Goal: Task Accomplishment & Management: Complete application form

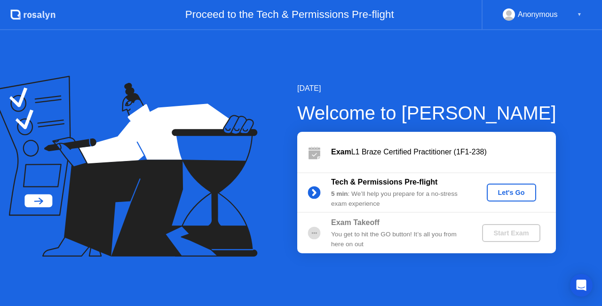
click at [349, 228] on div "Exam Takeoff" at bounding box center [398, 222] width 135 height 11
click at [354, 182] on b "Tech & Permissions Pre-flight" at bounding box center [384, 182] width 106 height 8
click at [511, 192] on div "Let's Go" at bounding box center [512, 193] width 42 height 8
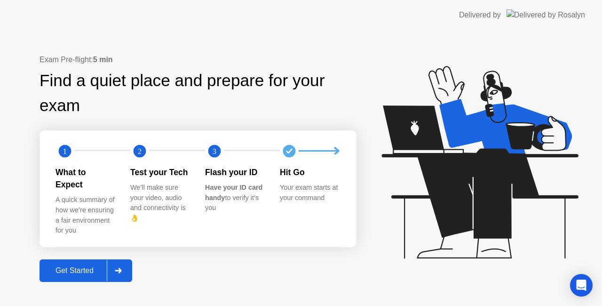
click at [86, 266] on div "Get Started" at bounding box center [74, 270] width 64 height 8
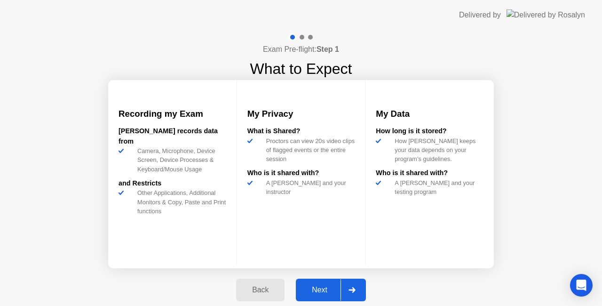
click at [320, 289] on div "Next" at bounding box center [320, 290] width 42 height 8
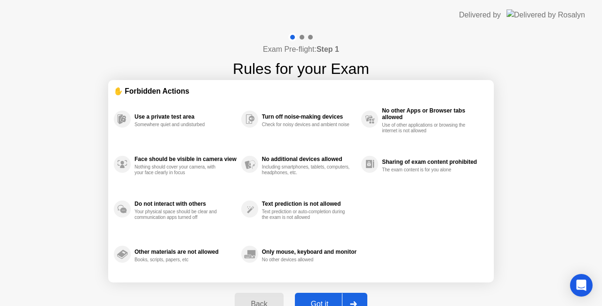
click at [328, 296] on button "Got it" at bounding box center [331, 304] width 72 height 23
select select "**********"
select select "*******"
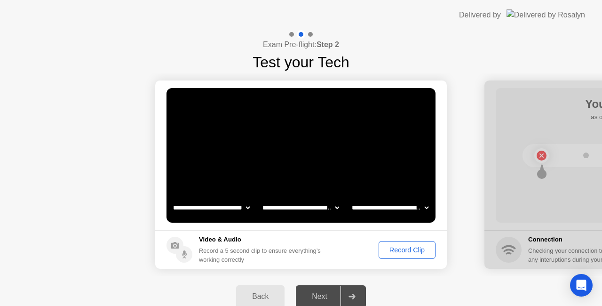
click at [411, 250] on div "Record Clip" at bounding box center [407, 250] width 50 height 8
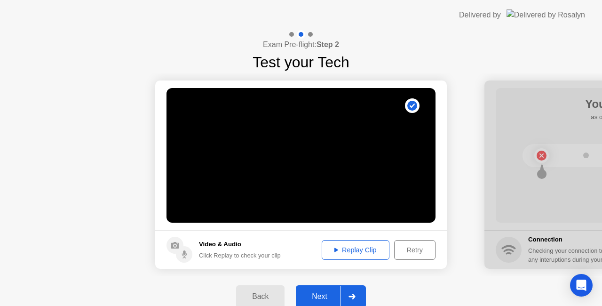
click at [355, 252] on div "Replay Clip" at bounding box center [355, 250] width 61 height 8
click at [326, 294] on div "Next" at bounding box center [320, 296] width 42 height 8
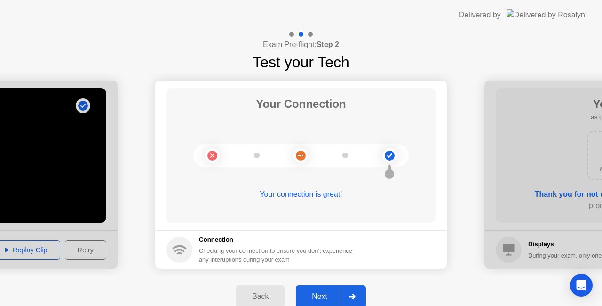
click at [325, 294] on div "Next" at bounding box center [320, 296] width 42 height 8
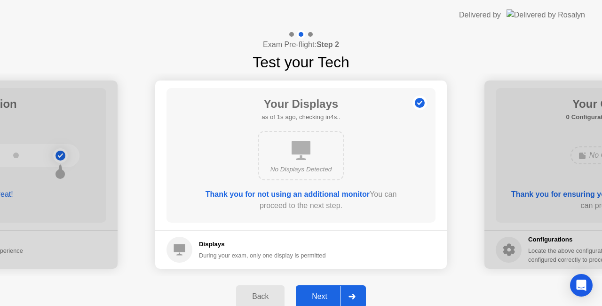
click at [326, 294] on div "Next" at bounding box center [320, 296] width 42 height 8
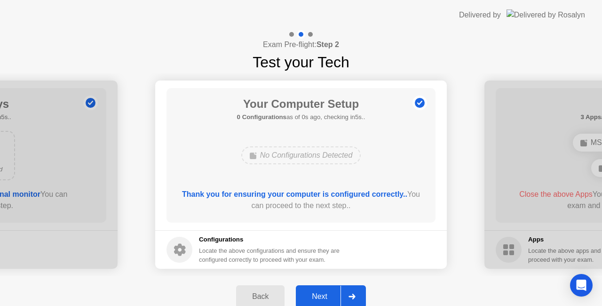
click at [323, 293] on div "Next" at bounding box center [320, 296] width 42 height 8
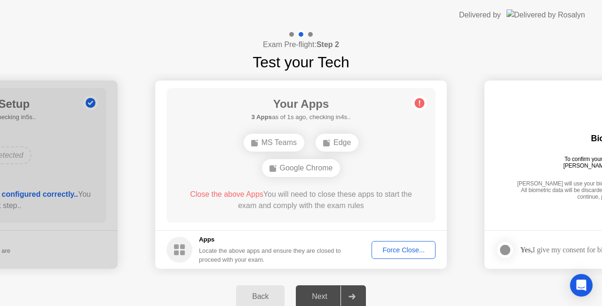
click at [245, 240] on h5 "Apps" at bounding box center [270, 239] width 143 height 9
click at [254, 190] on span "Close the above Apps" at bounding box center [226, 194] width 73 height 8
click at [422, 101] on circle at bounding box center [420, 103] width 10 height 10
click at [419, 103] on circle at bounding box center [420, 103] width 10 height 10
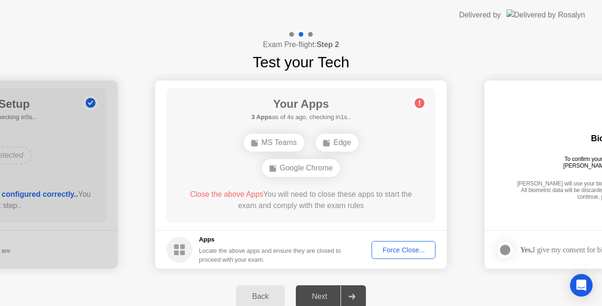
click at [419, 103] on circle at bounding box center [420, 103] width 10 height 10
click at [420, 101] on icon at bounding box center [419, 103] width 1 height 5
click at [206, 129] on div "Your Apps 3 Apps as of 3s ago, checking in2s.. MS Teams Edge Google Chrome Clos…" at bounding box center [301, 155] width 269 height 135
click at [420, 102] on icon at bounding box center [419, 103] width 1 height 5
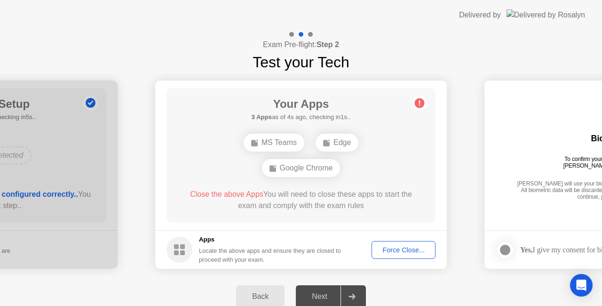
click at [420, 102] on icon at bounding box center [419, 103] width 1 height 5
click at [183, 246] on rect at bounding box center [182, 246] width 5 height 5
click at [182, 246] on rect at bounding box center [182, 246] width 5 height 5
click at [411, 249] on div "Force Close..." at bounding box center [403, 250] width 57 height 8
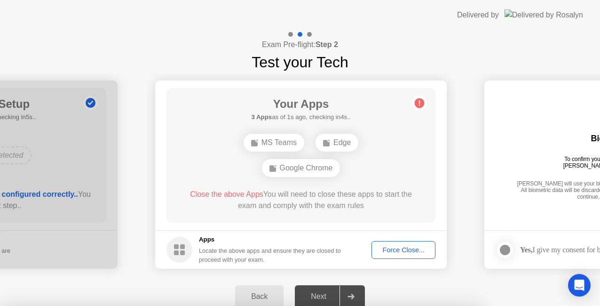
drag, startPoint x: 294, startPoint y: 125, endPoint x: 330, endPoint y: 122, distance: 35.9
drag, startPoint x: 215, startPoint y: 139, endPoint x: 275, endPoint y: 131, distance: 60.3
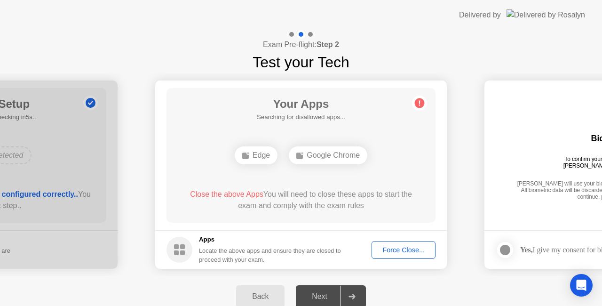
click at [397, 248] on div "Force Close..." at bounding box center [403, 250] width 57 height 8
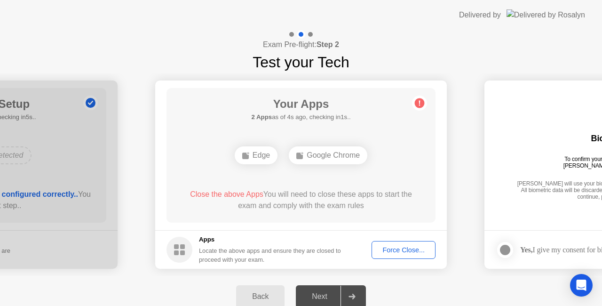
click at [396, 247] on div "Force Close..." at bounding box center [403, 250] width 57 height 8
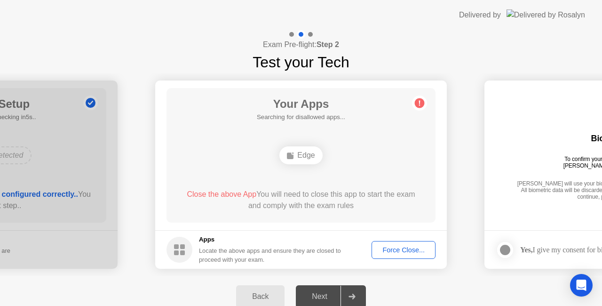
click at [400, 250] on div "Force Close..." at bounding box center [403, 250] width 57 height 8
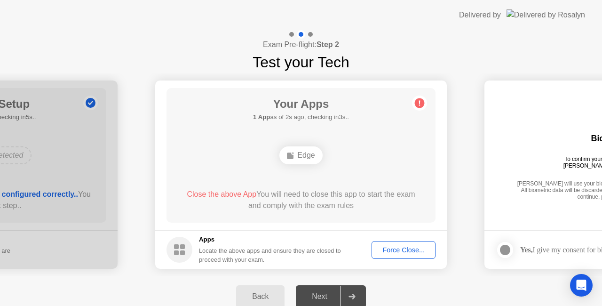
click at [300, 157] on div "Edge" at bounding box center [300, 155] width 43 height 18
click at [392, 247] on div "Force Close..." at bounding box center [403, 250] width 57 height 8
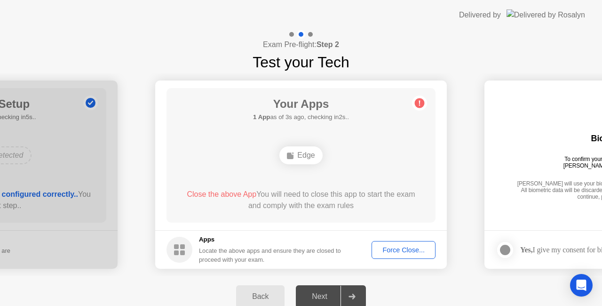
click at [405, 247] on div "Force Close..." at bounding box center [403, 250] width 57 height 8
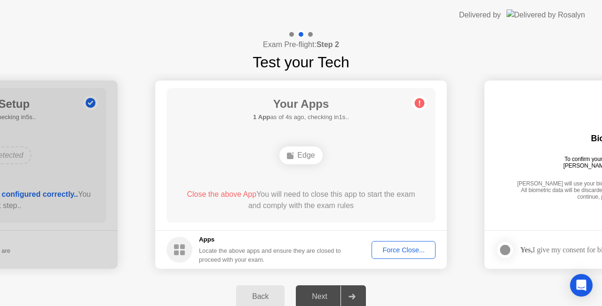
click at [228, 192] on span "Close the above App" at bounding box center [222, 194] width 70 height 8
click at [401, 252] on div "Force Close..." at bounding box center [403, 250] width 57 height 8
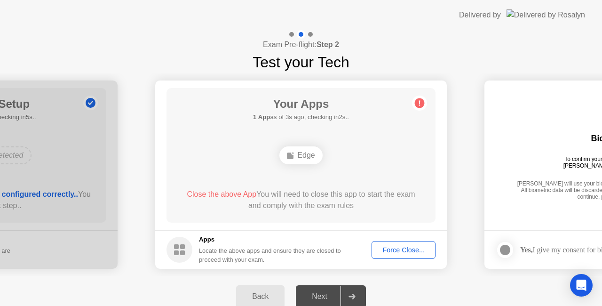
click at [405, 248] on div "Force Close..." at bounding box center [403, 250] width 57 height 8
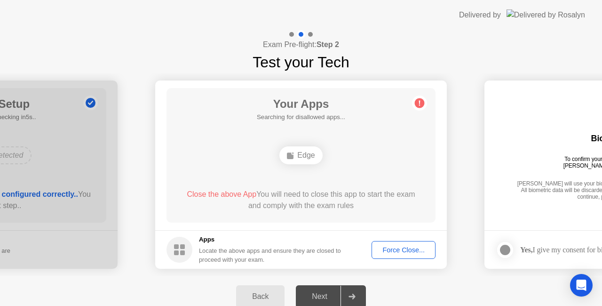
click at [176, 246] on rect at bounding box center [176, 246] width 5 height 5
click at [397, 249] on div "Force Close..." at bounding box center [403, 250] width 57 height 8
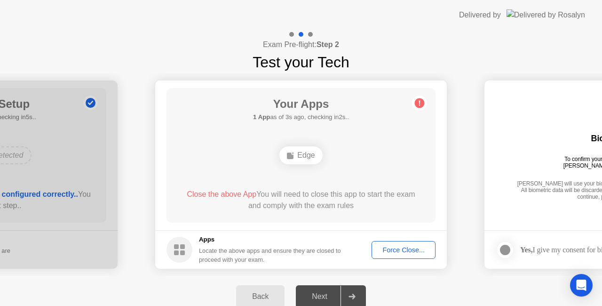
click at [328, 204] on div "Close the above App You will need to close this app to start the exam and compl…" at bounding box center [301, 200] width 242 height 23
click at [308, 150] on div "Edge" at bounding box center [300, 155] width 43 height 18
click at [305, 159] on div "Edge" at bounding box center [300, 155] width 43 height 18
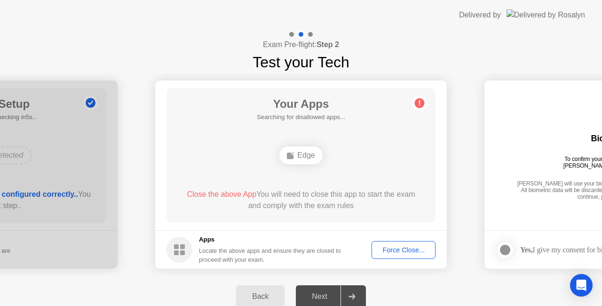
click at [397, 248] on div "Force Close..." at bounding box center [403, 250] width 57 height 8
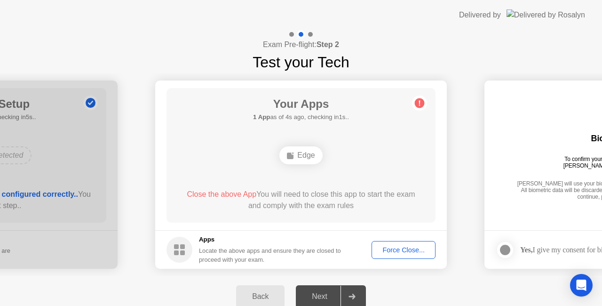
click at [408, 246] on div "Force Close..." at bounding box center [403, 250] width 57 height 8
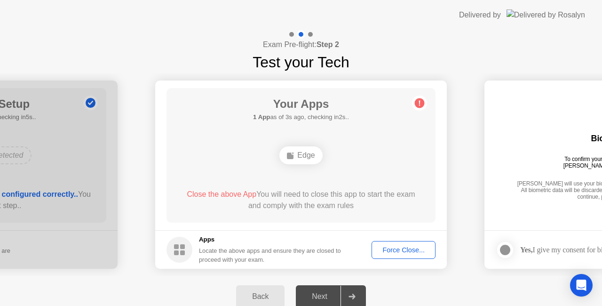
click at [407, 249] on div "Force Close..." at bounding box center [403, 250] width 57 height 8
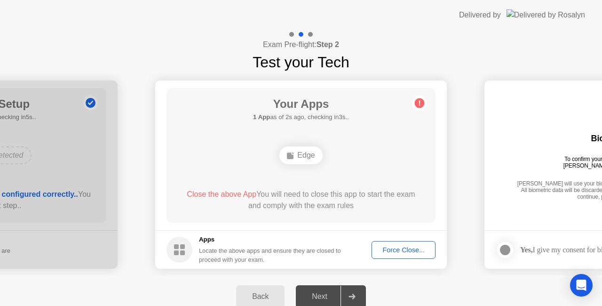
click at [409, 248] on div "Force Close..." at bounding box center [403, 250] width 57 height 8
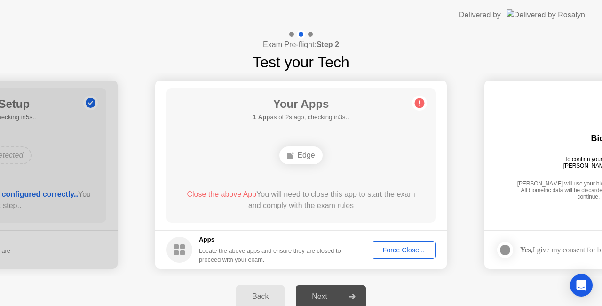
click at [256, 294] on div "Back" at bounding box center [260, 296] width 43 height 8
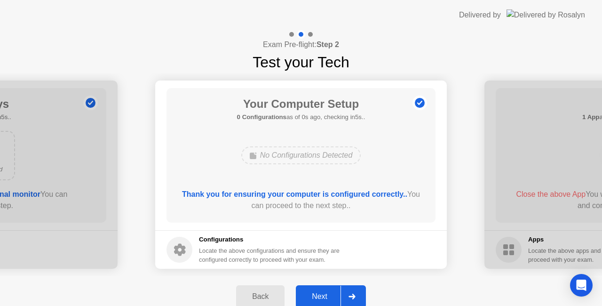
click at [257, 293] on div "Back" at bounding box center [260, 296] width 43 height 8
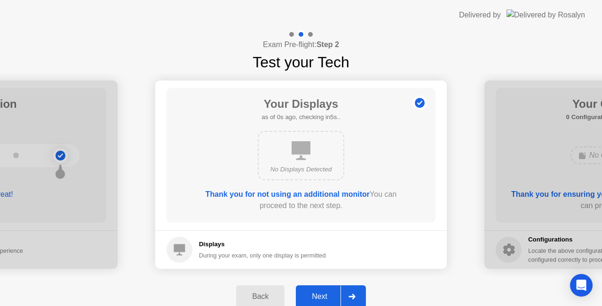
click at [257, 293] on div "Back" at bounding box center [260, 296] width 43 height 8
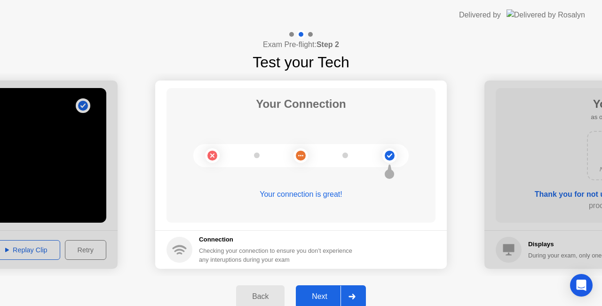
click at [257, 293] on div "Back" at bounding box center [260, 296] width 43 height 8
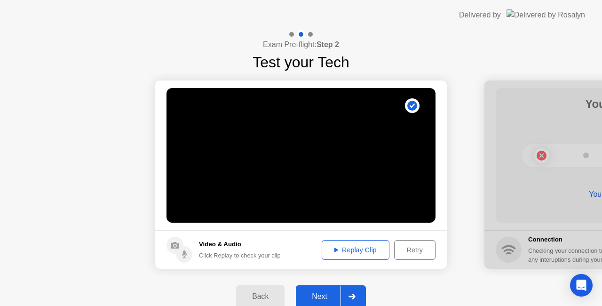
click at [258, 293] on div "Back" at bounding box center [260, 296] width 43 height 8
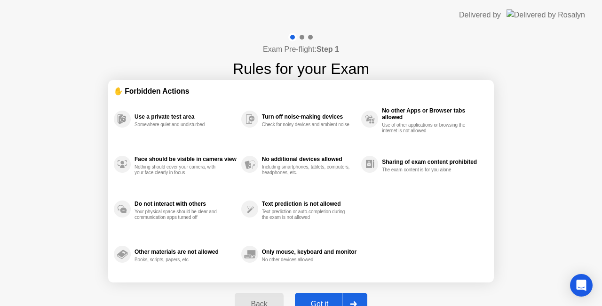
click at [261, 295] on button "Back" at bounding box center [259, 304] width 48 height 23
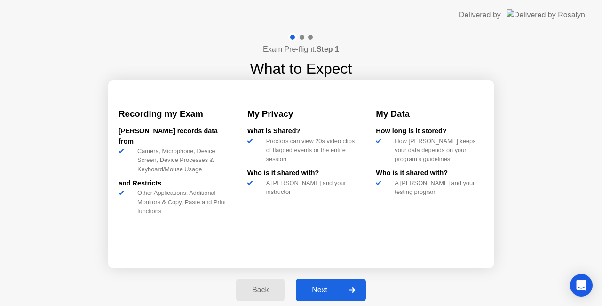
click at [261, 295] on button "Back" at bounding box center [260, 289] width 48 height 23
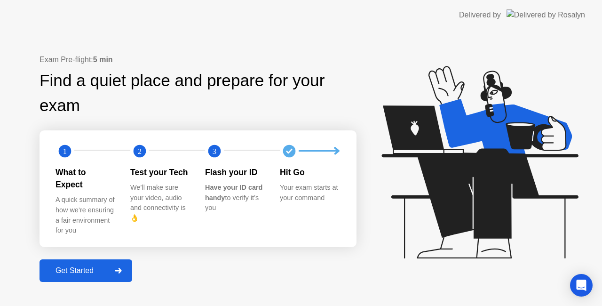
click at [559, 40] on div "Exam Pre-flight: 5 min Find a quiet place and prepare for your exam 1 2 3 What …" at bounding box center [301, 168] width 602 height 276
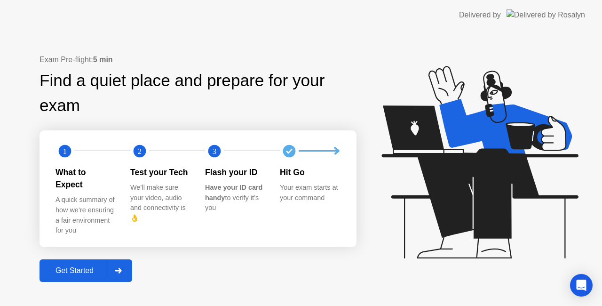
click at [72, 266] on div "Get Started" at bounding box center [74, 270] width 64 height 8
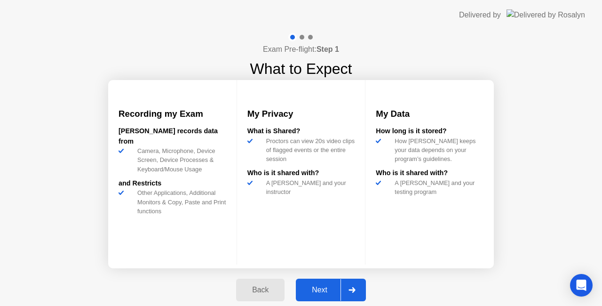
click at [319, 286] on div "Next" at bounding box center [320, 290] width 42 height 8
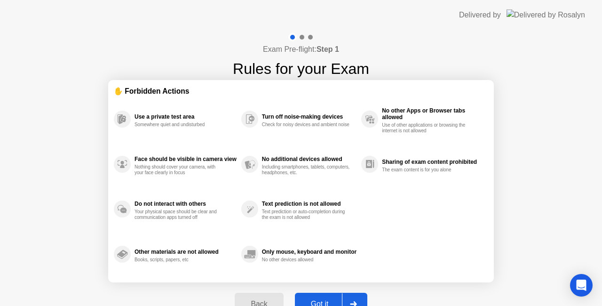
click at [326, 300] on div "Got it" at bounding box center [320, 304] width 44 height 8
select select "**********"
select select "*******"
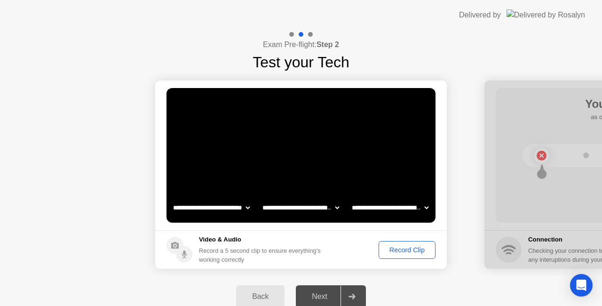
click at [407, 246] on div "Record Clip" at bounding box center [407, 250] width 50 height 8
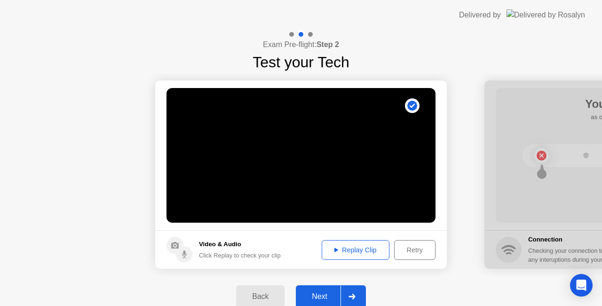
click at [357, 249] on div "Replay Clip" at bounding box center [355, 250] width 61 height 8
click at [318, 292] on div "Next" at bounding box center [320, 296] width 42 height 8
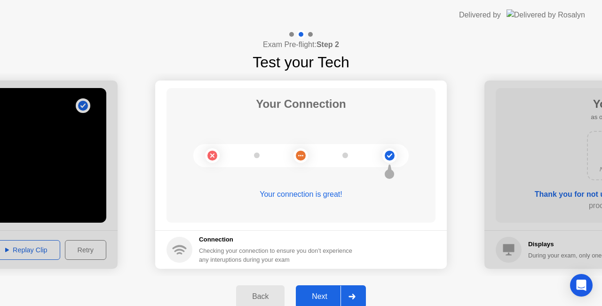
click at [315, 292] on div "Next" at bounding box center [320, 296] width 42 height 8
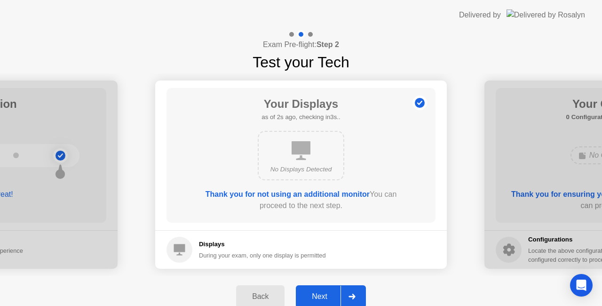
click at [323, 292] on div "Next" at bounding box center [320, 296] width 42 height 8
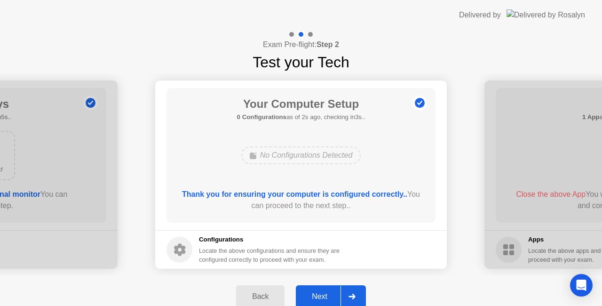
click at [323, 295] on div "Next" at bounding box center [320, 296] width 42 height 8
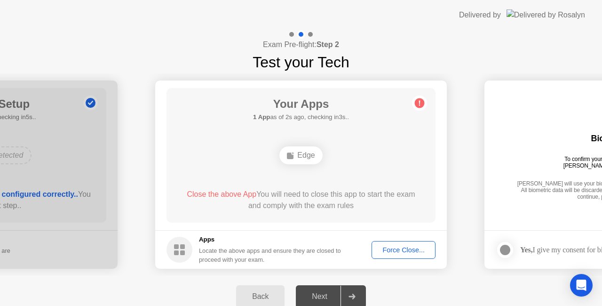
click at [410, 248] on div "Force Close..." at bounding box center [403, 250] width 57 height 8
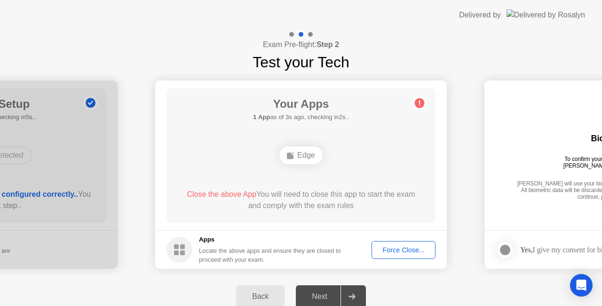
click at [175, 251] on rect at bounding box center [176, 252] width 5 height 5
click at [174, 250] on icon at bounding box center [180, 250] width 26 height 26
click at [175, 249] on circle at bounding box center [180, 250] width 26 height 26
click at [409, 249] on div "Force Close..." at bounding box center [403, 250] width 57 height 8
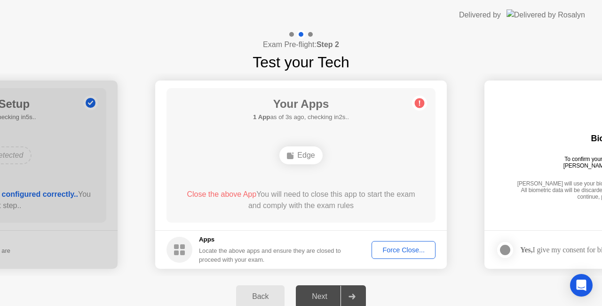
click at [405, 246] on div "Force Close..." at bounding box center [403, 250] width 57 height 8
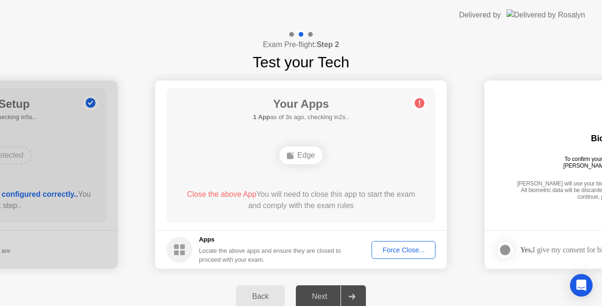
click at [303, 155] on div "Edge" at bounding box center [300, 155] width 43 height 18
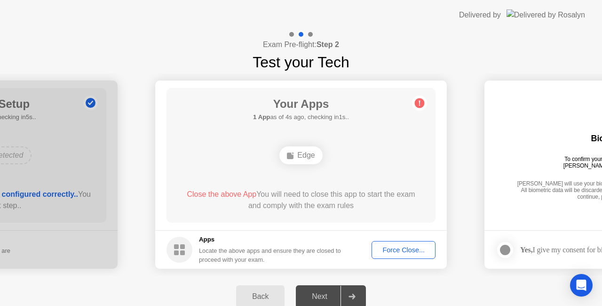
click at [303, 155] on div "Edge" at bounding box center [300, 155] width 43 height 18
click at [385, 247] on div "Force Close..." at bounding box center [403, 250] width 57 height 8
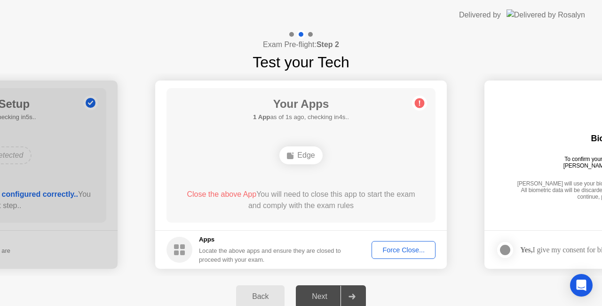
click at [397, 250] on div "Force Close..." at bounding box center [403, 250] width 57 height 8
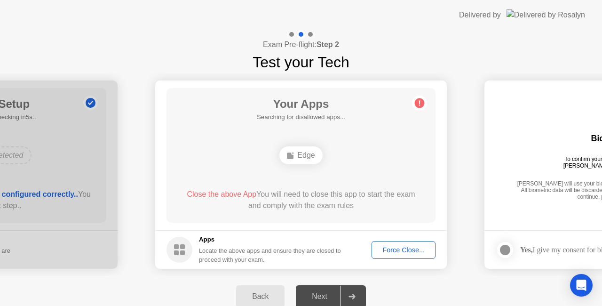
click at [221, 192] on span "Close the above App" at bounding box center [222, 194] width 70 height 8
click at [221, 193] on span "Close the above App" at bounding box center [222, 194] width 70 height 8
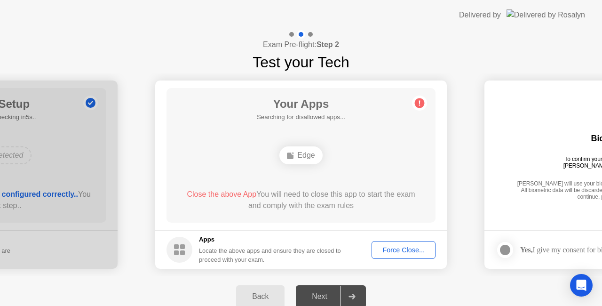
click at [221, 193] on span "Close the above App" at bounding box center [222, 194] width 70 height 8
click at [228, 193] on span "Close the above App" at bounding box center [222, 194] width 70 height 8
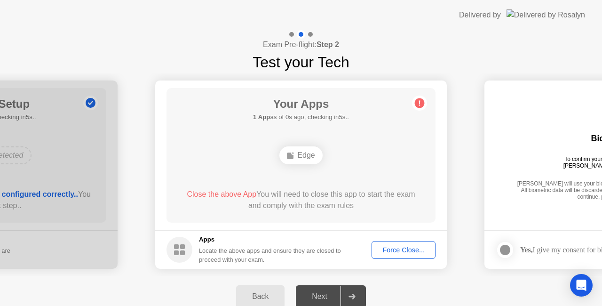
click at [228, 193] on span "Close the above App" at bounding box center [222, 194] width 70 height 8
click at [230, 193] on span "Close the above App" at bounding box center [222, 194] width 70 height 8
click at [180, 249] on circle at bounding box center [180, 250] width 26 height 26
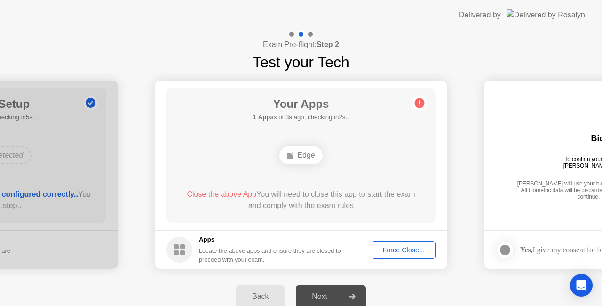
click at [215, 238] on h5 "Apps" at bounding box center [270, 239] width 143 height 9
click at [269, 207] on div "Close the above App You will need to close this app to start the exam and compl…" at bounding box center [301, 200] width 242 height 23
click at [400, 252] on div "Force Close..." at bounding box center [403, 250] width 57 height 8
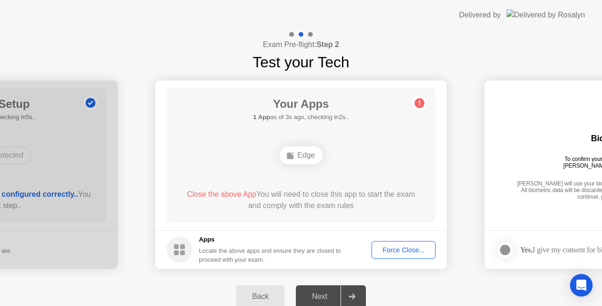
click at [396, 251] on div "Force Close..." at bounding box center [403, 250] width 57 height 8
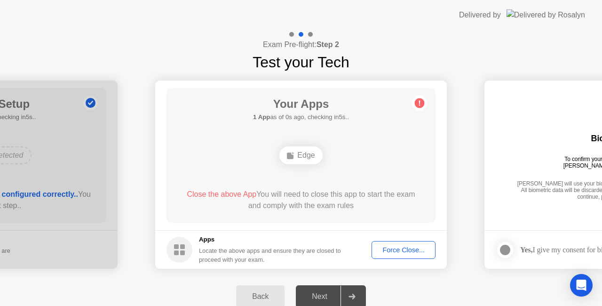
click at [399, 249] on div "Force Close..." at bounding box center [403, 250] width 57 height 8
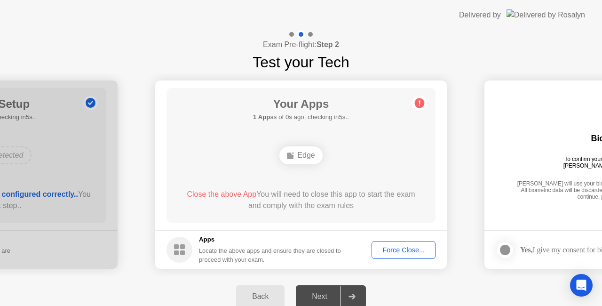
click at [401, 247] on div "Force Close..." at bounding box center [403, 250] width 57 height 8
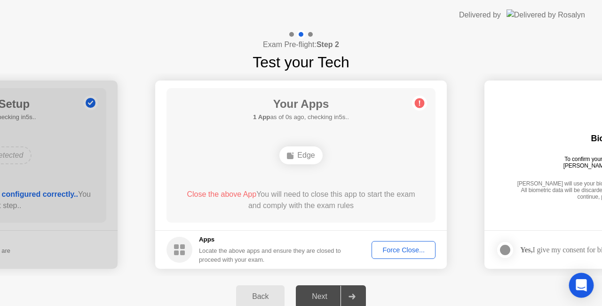
click at [580, 283] on icon "Open Intercom Messenger" at bounding box center [581, 285] width 11 height 12
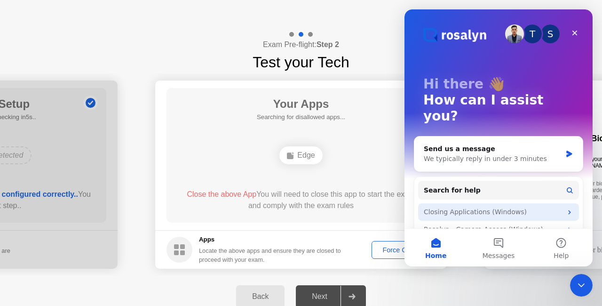
click at [481, 207] on div "Closing Applications (Windows)" at bounding box center [493, 212] width 138 height 10
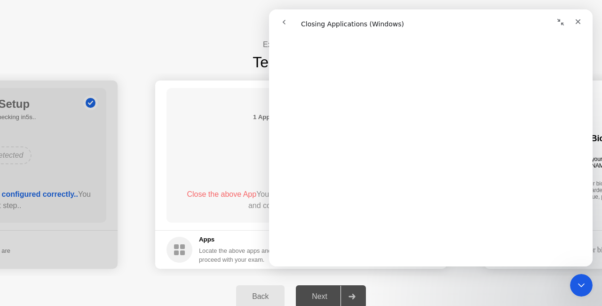
scroll to position [800, 0]
click at [174, 295] on div "Back Next" at bounding box center [301, 296] width 602 height 41
click at [246, 141] on div "Your Apps 1 App as of 1s ago, checking in4s.. Edge Close the above App You will…" at bounding box center [301, 155] width 269 height 135
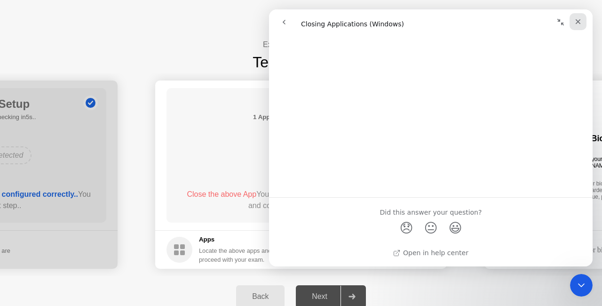
click at [575, 15] on div "Close" at bounding box center [578, 21] width 17 height 17
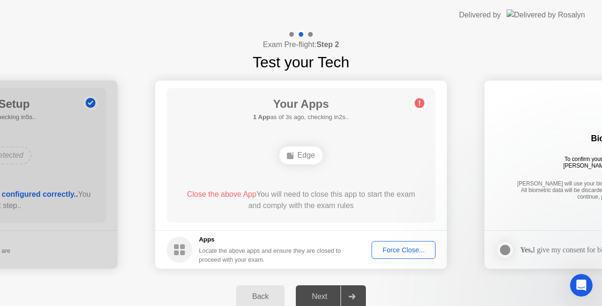
scroll to position [0, 0]
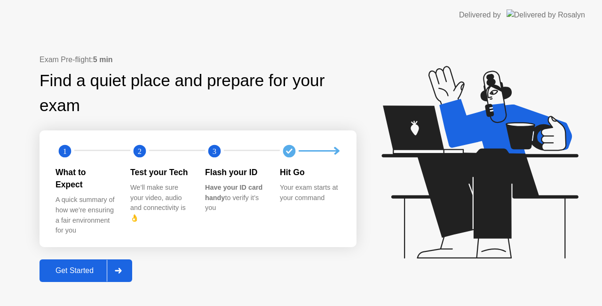
click at [66, 266] on div "Get Started" at bounding box center [74, 270] width 64 height 8
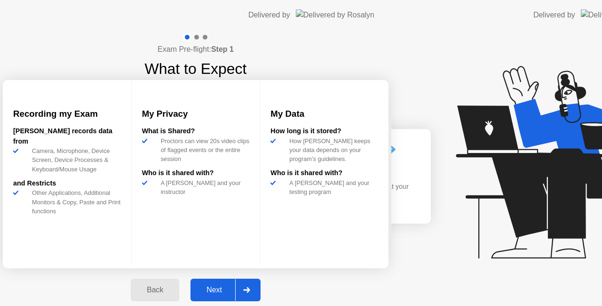
click at [69, 260] on div "Exam Pre-flight: Step 1 What to Expect Recording my Exam [PERSON_NAME] records …" at bounding box center [195, 172] width 391 height 284
click at [235, 287] on div "Next" at bounding box center [214, 290] width 42 height 8
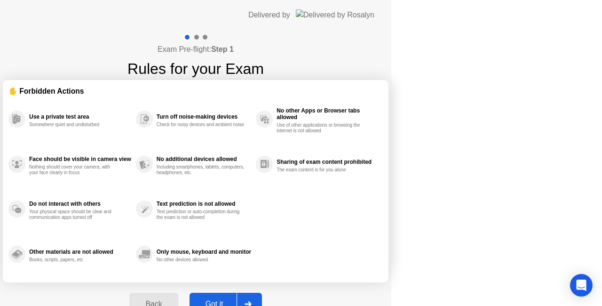
click at [267, 289] on div "Back Got it" at bounding box center [195, 303] width 143 height 43
click at [267, 288] on div "Back Got it" at bounding box center [195, 303] width 143 height 43
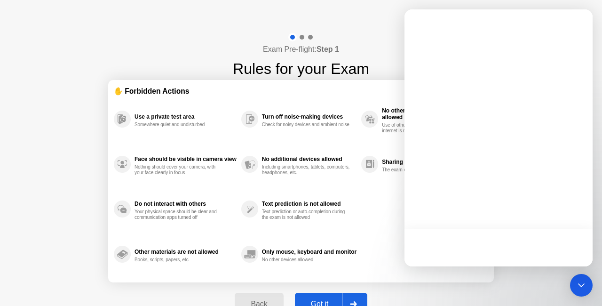
click at [320, 294] on button "Got it" at bounding box center [331, 304] width 72 height 23
select select "Available cameras"
select select "Available speakers"
select select "Available microphones"
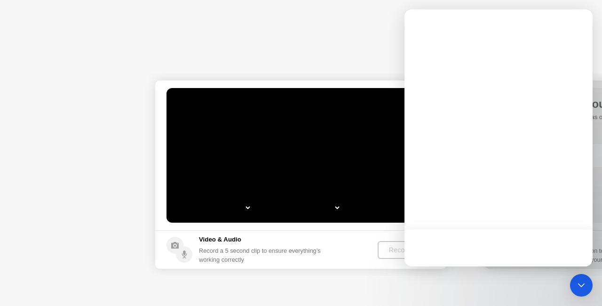
select select "*"
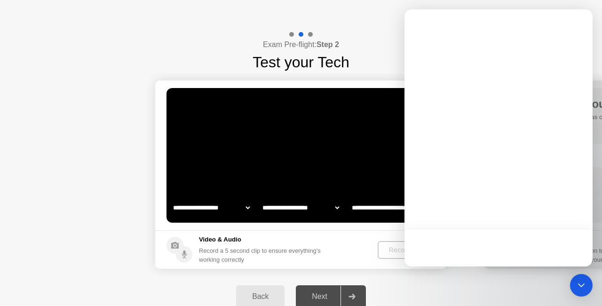
select select "**********"
select select "*******"
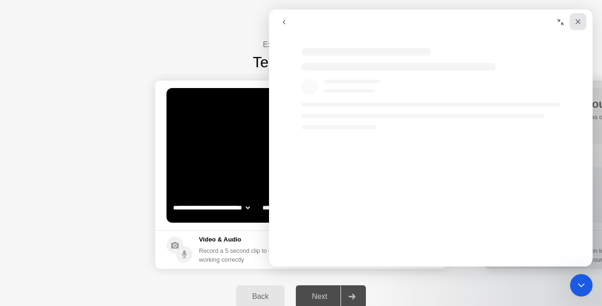
click at [580, 18] on icon "Close" at bounding box center [578, 22] width 8 height 8
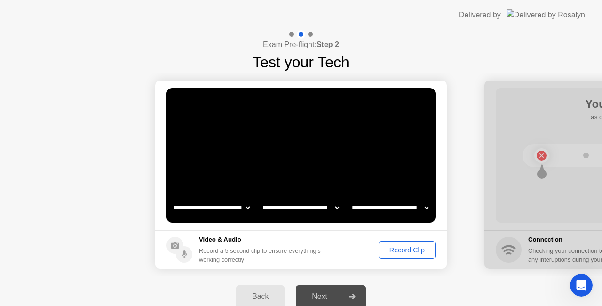
click at [405, 248] on div "Record Clip" at bounding box center [407, 250] width 50 height 8
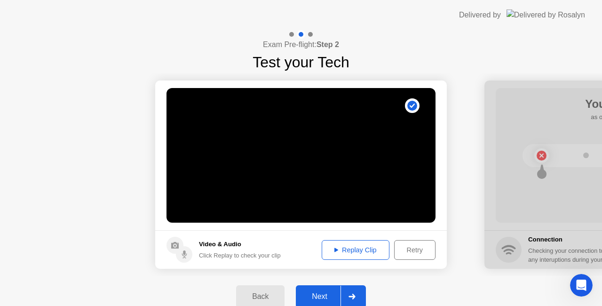
click at [376, 250] on div "Replay Clip" at bounding box center [355, 250] width 61 height 8
click at [326, 292] on div "Next" at bounding box center [320, 296] width 42 height 8
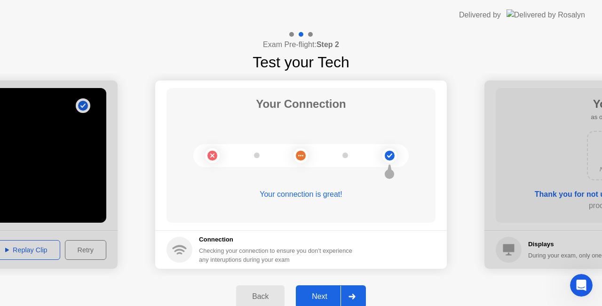
click at [325, 294] on div "Next" at bounding box center [320, 296] width 42 height 8
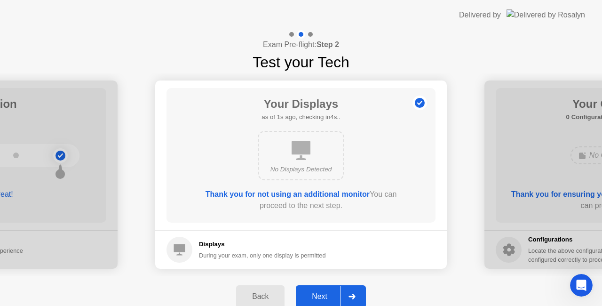
click at [325, 293] on div "Next" at bounding box center [320, 296] width 42 height 8
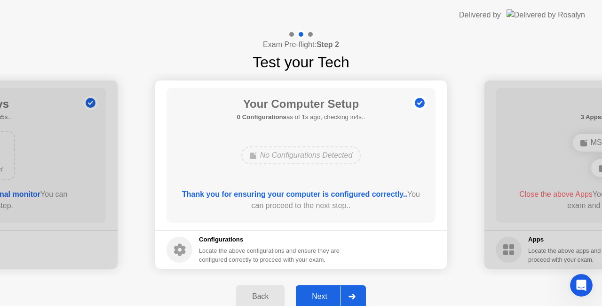
click at [325, 293] on div "Next" at bounding box center [320, 296] width 42 height 8
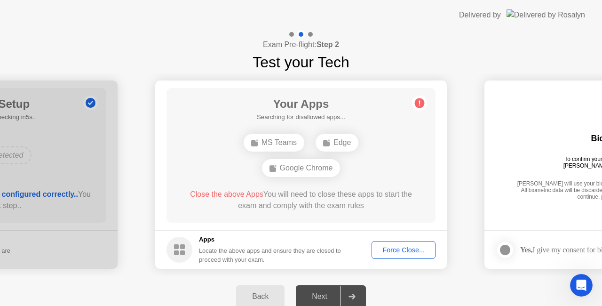
click at [395, 246] on div "Force Close..." at bounding box center [403, 250] width 57 height 8
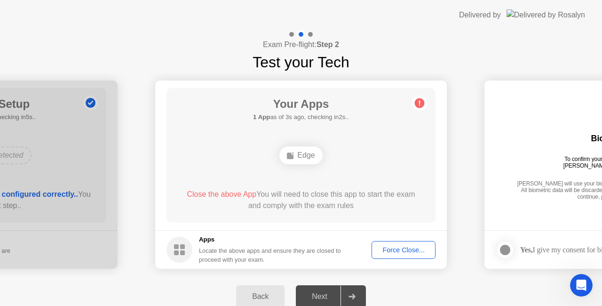
click at [404, 248] on div "Force Close..." at bounding box center [403, 250] width 57 height 8
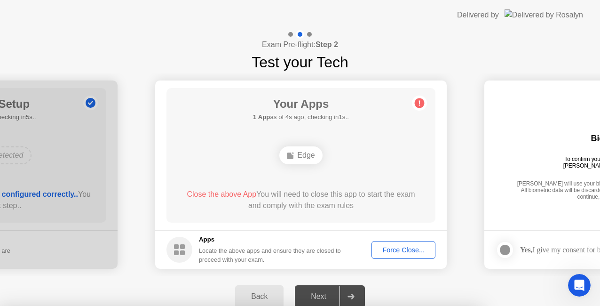
drag, startPoint x: 325, startPoint y: 170, endPoint x: 270, endPoint y: 168, distance: 54.6
drag, startPoint x: 270, startPoint y: 168, endPoint x: 270, endPoint y: 214, distance: 45.6
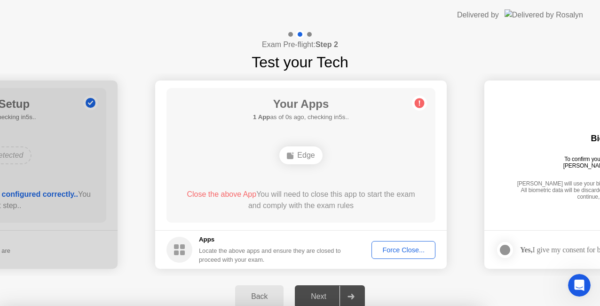
click at [301, 305] on div at bounding box center [300, 306] width 600 height 0
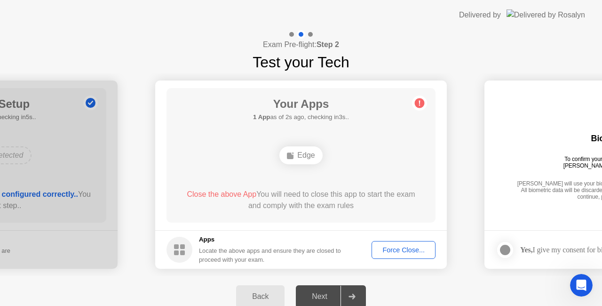
click at [402, 249] on div "Force Close..." at bounding box center [403, 250] width 57 height 8
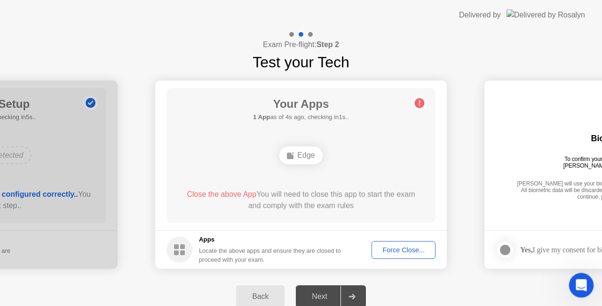
click at [586, 283] on icon "Open Intercom Messenger" at bounding box center [580, 284] width 16 height 16
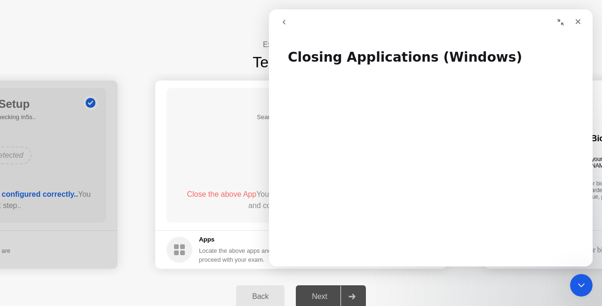
click at [283, 22] on icon "go back" at bounding box center [284, 22] width 8 height 8
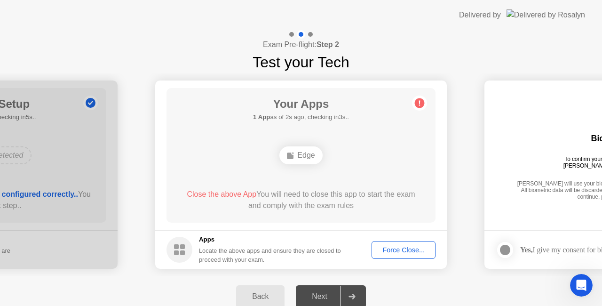
click at [409, 246] on div "Force Close..." at bounding box center [403, 250] width 57 height 8
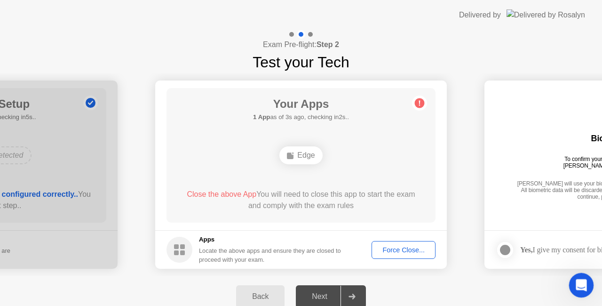
click at [588, 285] on div "Open Intercom Messenger" at bounding box center [579, 283] width 31 height 31
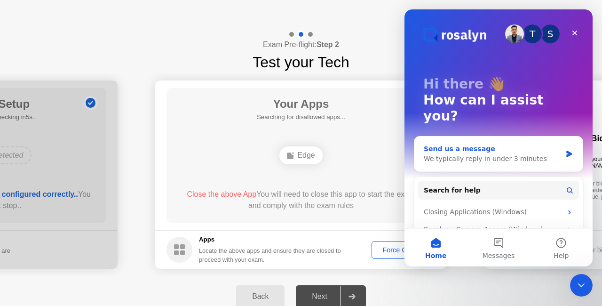
click at [476, 144] on div "Send us a message" at bounding box center [493, 149] width 138 height 10
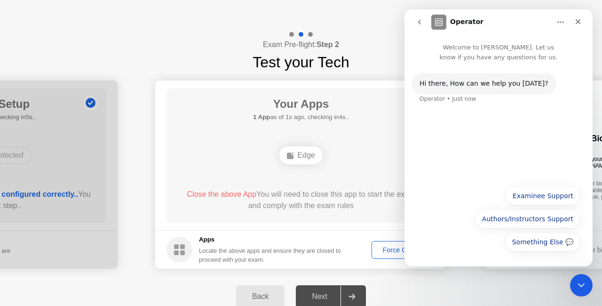
click at [444, 108] on div "Hi ​there, How can we help you [DATE]? Operator • Just now" at bounding box center [498, 93] width 173 height 41
click at [476, 86] on div "Hi ​there, How can we help you [DATE]?" at bounding box center [484, 83] width 129 height 9
click at [520, 167] on div "Hi ​there, How can we help you [DATE]? Operator • Just now" at bounding box center [499, 121] width 188 height 118
click at [528, 242] on button "Something Else 💬" at bounding box center [542, 241] width 75 height 19
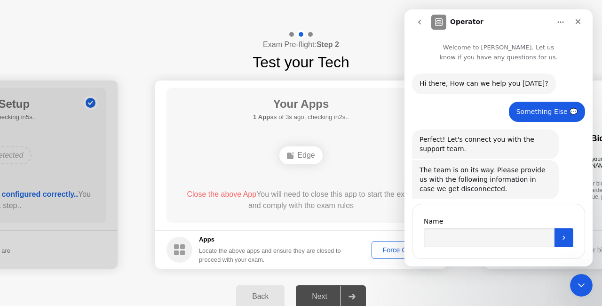
scroll to position [17, 0]
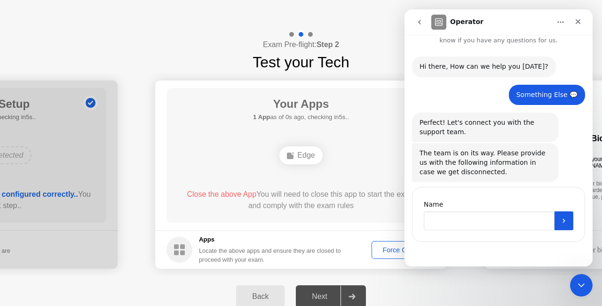
click at [495, 222] on input "Name" at bounding box center [489, 220] width 131 height 19
type input "*******"
click at [560, 219] on icon "Submit" at bounding box center [564, 221] width 8 height 8
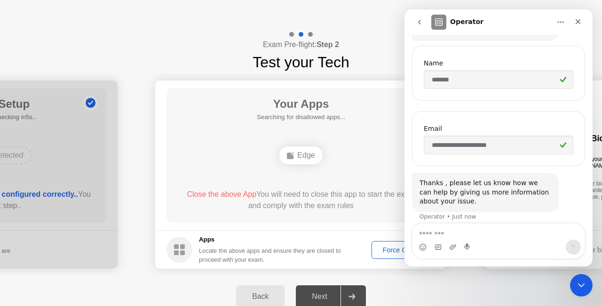
scroll to position [165, 0]
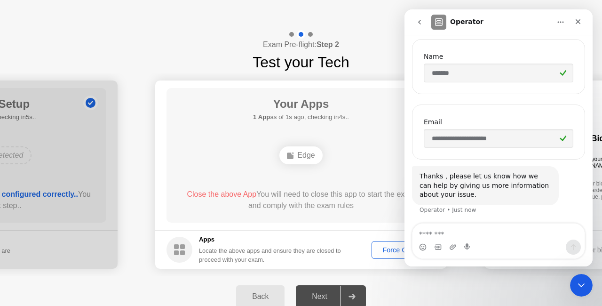
click at [428, 229] on textarea "Message…" at bounding box center [499, 231] width 172 height 16
type textarea "**********"
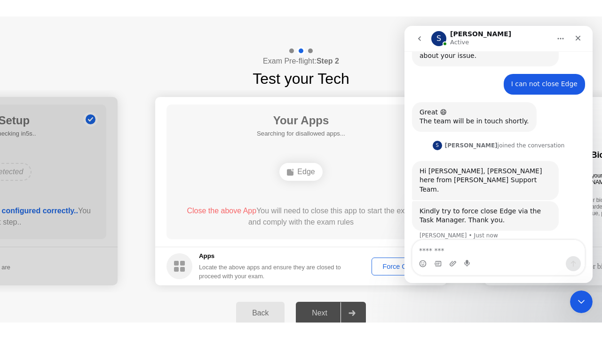
scroll to position [320, 0]
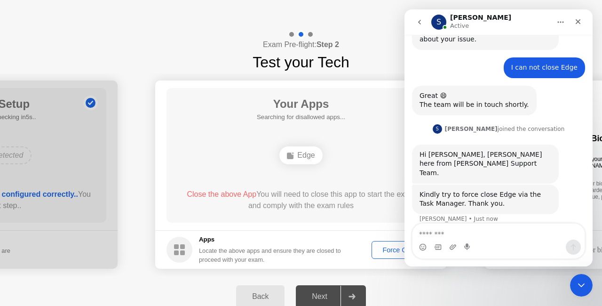
click at [464, 282] on div "Back Next" at bounding box center [301, 296] width 602 height 41
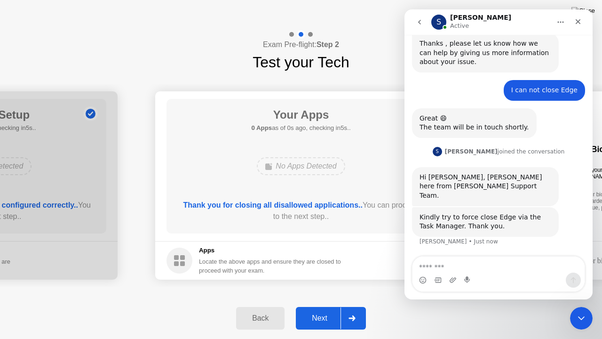
scroll to position [287, 0]
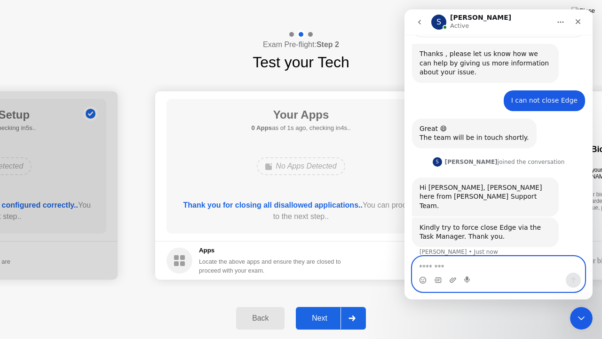
click at [465, 264] on textarea "Message…" at bounding box center [499, 264] width 173 height 16
type textarea "*********"
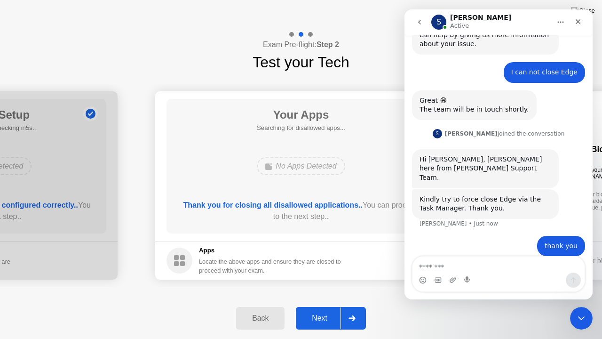
click at [410, 305] on div "Back Next" at bounding box center [301, 317] width 602 height 41
click at [580, 24] on icon "Close" at bounding box center [578, 22] width 8 height 8
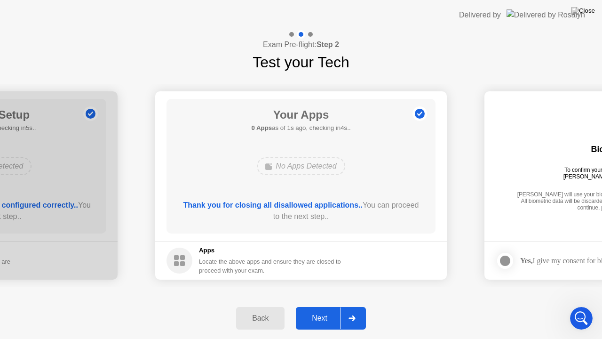
click at [324, 305] on div "Next" at bounding box center [320, 318] width 42 height 8
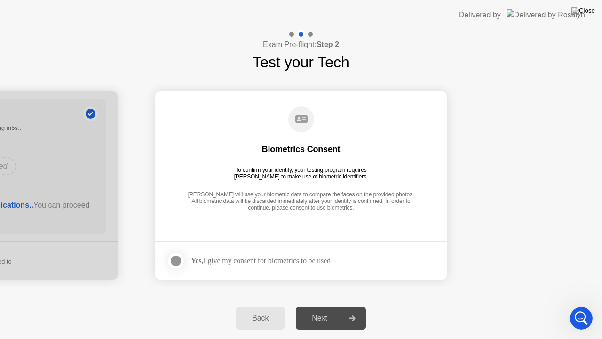
click at [180, 261] on div at bounding box center [175, 260] width 11 height 11
click at [324, 305] on div "Next" at bounding box center [320, 318] width 42 height 8
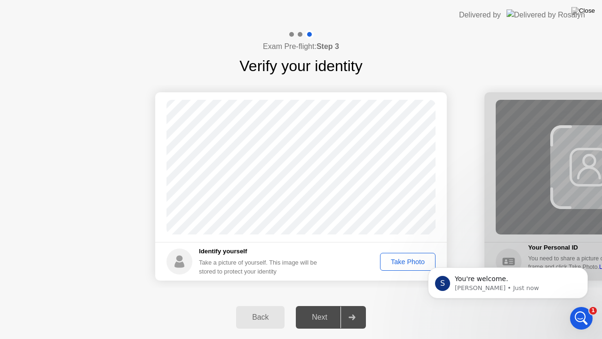
scroll to position [343, 0]
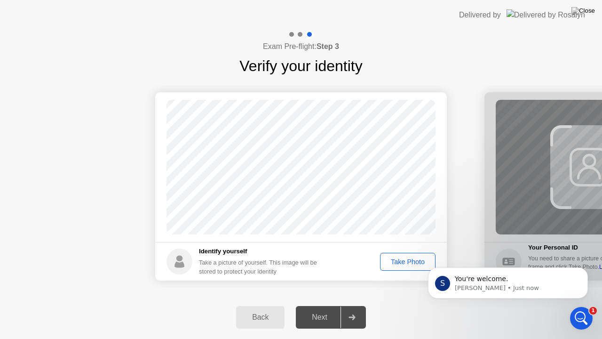
click at [405, 260] on div "Take Photo" at bounding box center [407, 262] width 49 height 8
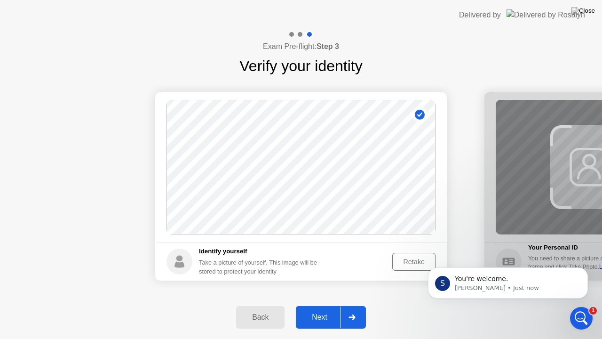
click at [318, 305] on div "Next" at bounding box center [320, 317] width 42 height 8
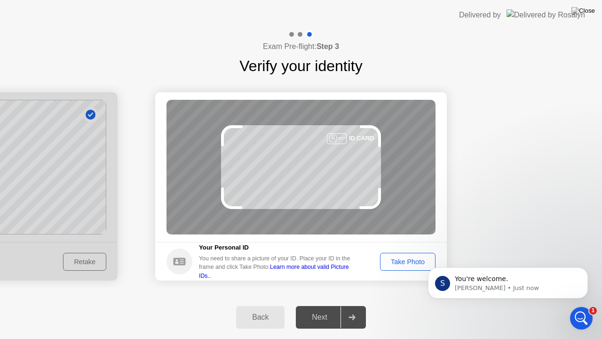
click at [409, 263] on div "Take Photo" at bounding box center [407, 262] width 49 height 8
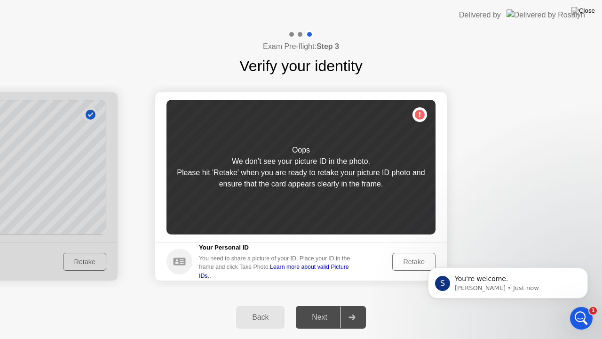
click at [409, 260] on div "Retake" at bounding box center [414, 262] width 37 height 8
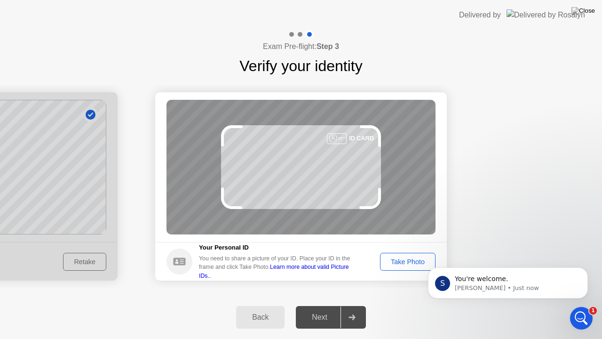
click at [414, 258] on div "Take Photo" at bounding box center [407, 262] width 49 height 8
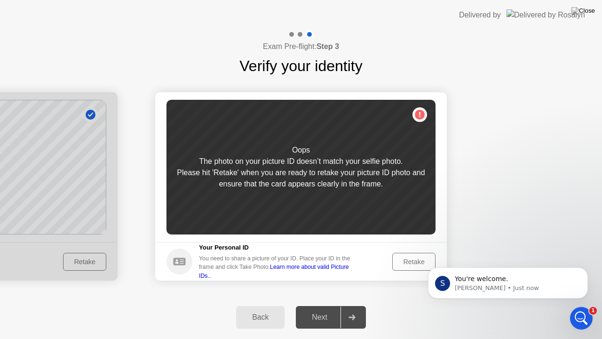
click html "S You're welcome. [PERSON_NAME] • Just now"
click at [409, 258] on div "Retake" at bounding box center [414, 262] width 37 height 8
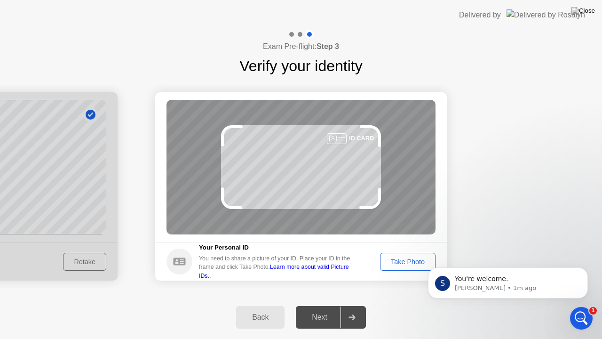
click at [409, 258] on div "Take Photo" at bounding box center [407, 262] width 49 height 8
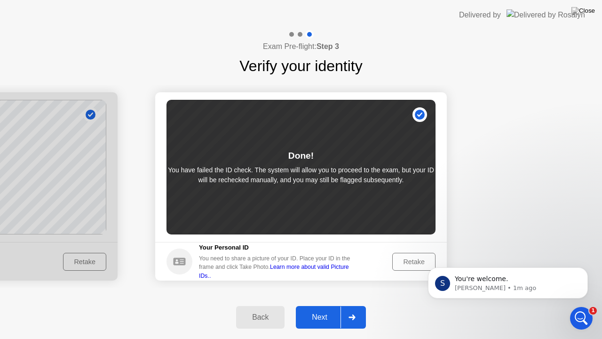
drag, startPoint x: 89, startPoint y: 260, endPoint x: 102, endPoint y: 260, distance: 12.7
click at [273, 305] on div "Back" at bounding box center [260, 317] width 43 height 8
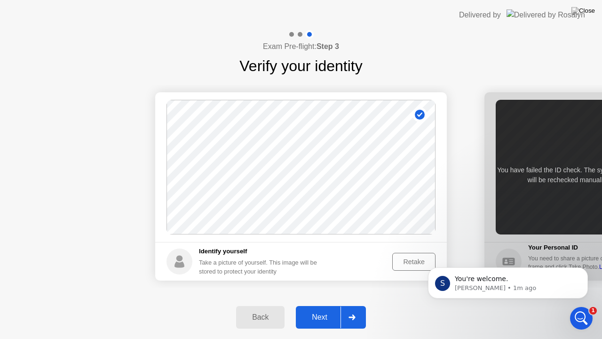
click at [405, 259] on div "Retake" at bounding box center [414, 262] width 37 height 8
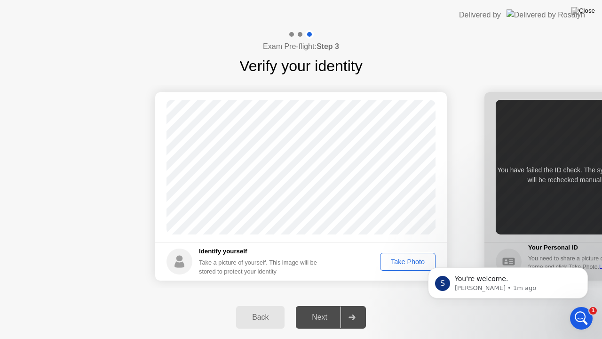
click html "S You're welcome. [PERSON_NAME] • 1m ago"
click at [412, 262] on div "Take Photo" at bounding box center [407, 262] width 49 height 8
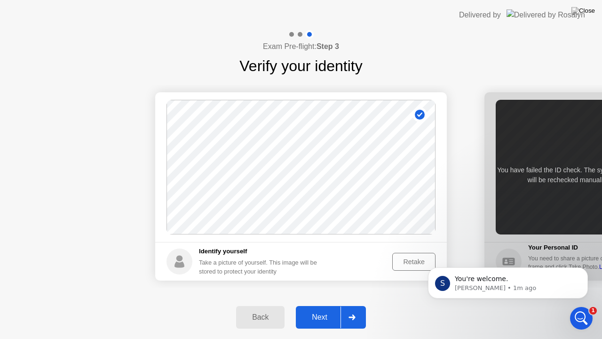
click at [412, 262] on div "Retake" at bounding box center [414, 262] width 37 height 8
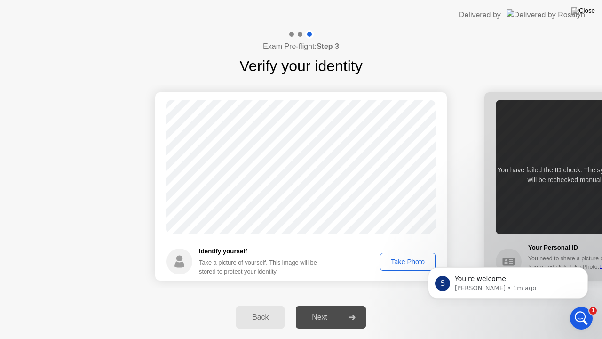
click at [412, 262] on div "Take Photo" at bounding box center [407, 262] width 49 height 8
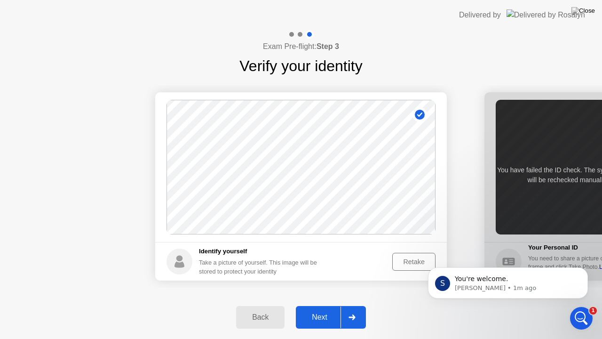
click at [412, 260] on div "Retake" at bounding box center [414, 262] width 37 height 8
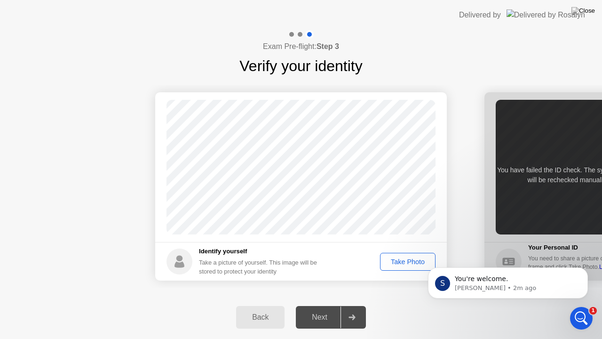
click at [412, 260] on div "Take Photo" at bounding box center [407, 262] width 49 height 8
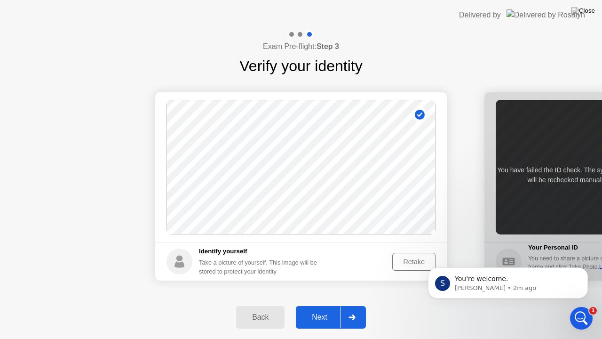
click at [326, 305] on div "Next" at bounding box center [320, 317] width 42 height 8
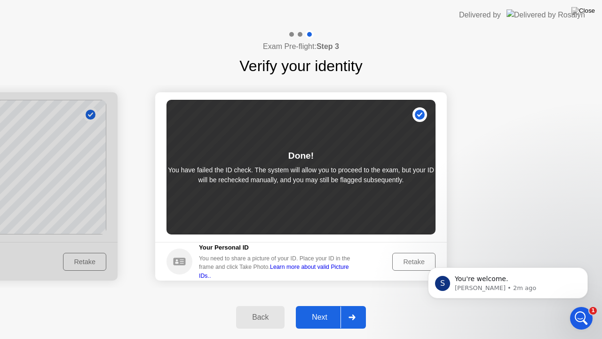
click html "S You're welcome. [PERSON_NAME] • 2m ago"
click at [406, 261] on div "Retake" at bounding box center [414, 262] width 37 height 8
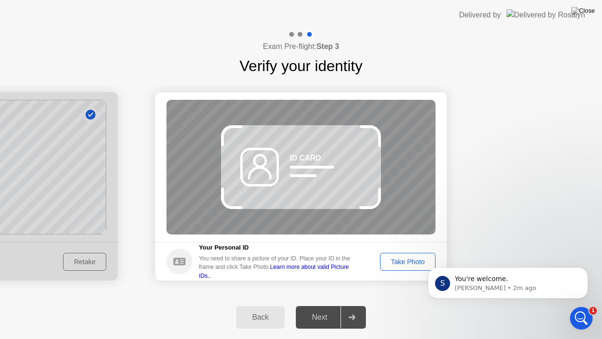
click at [407, 261] on div "Take Photo" at bounding box center [407, 262] width 49 height 8
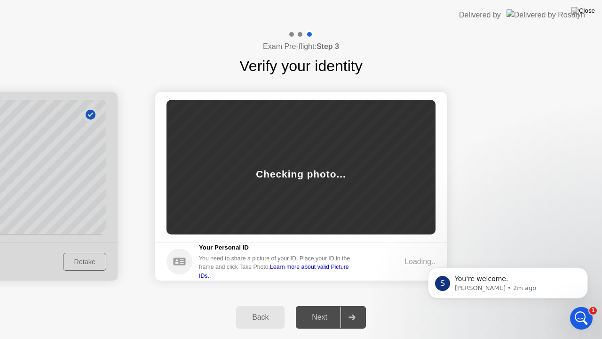
click at [407, 260] on div "Loading.." at bounding box center [420, 261] width 31 height 11
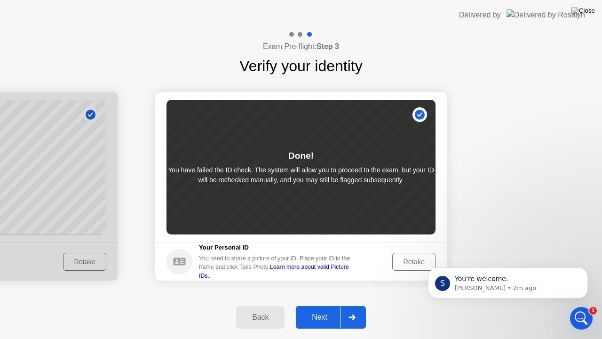
click at [407, 258] on div "Retake" at bounding box center [414, 262] width 37 height 8
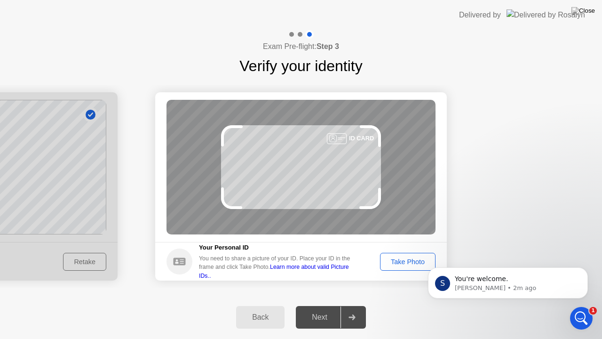
click at [408, 264] on div "Take Photo" at bounding box center [407, 262] width 49 height 8
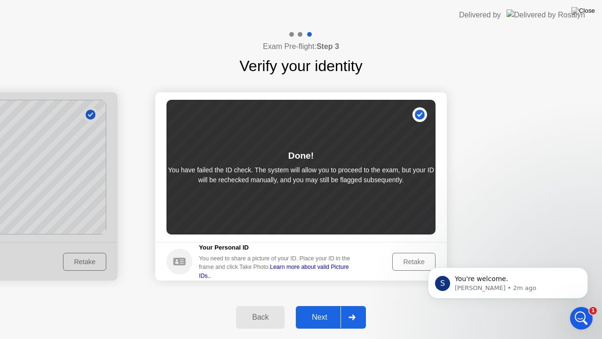
click at [317, 305] on div "Next" at bounding box center [320, 317] width 42 height 8
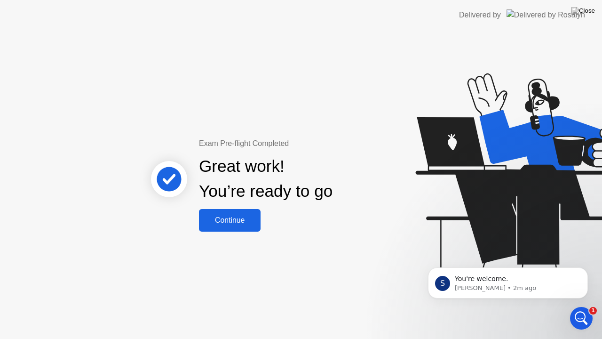
click at [246, 219] on div "Continue" at bounding box center [230, 220] width 56 height 8
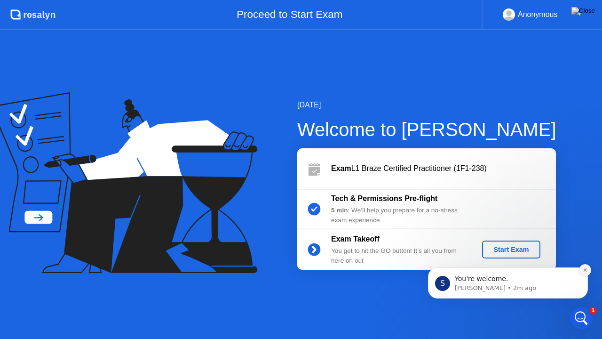
click at [588, 269] on icon "Dismiss notification" at bounding box center [585, 269] width 5 height 5
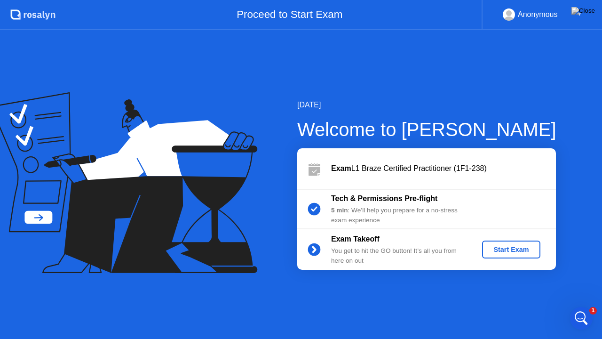
drag, startPoint x: 516, startPoint y: 250, endPoint x: 469, endPoint y: 293, distance: 63.6
click at [469, 293] on div "[DATE] Welcome to [PERSON_NAME] Exam L1 Braze Certified Practitioner (1F1-238) …" at bounding box center [301, 184] width 602 height 309
click at [502, 252] on div "Start Exam" at bounding box center [511, 250] width 50 height 8
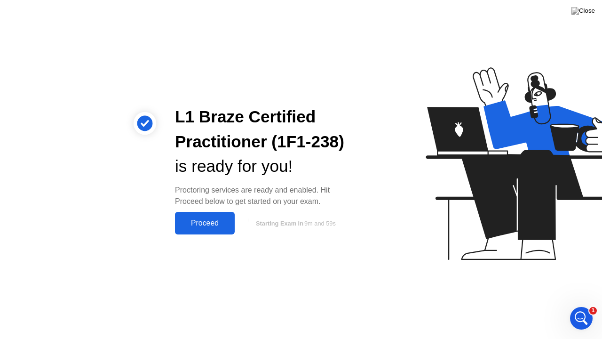
click at [201, 219] on div "Proceed" at bounding box center [205, 223] width 54 height 8
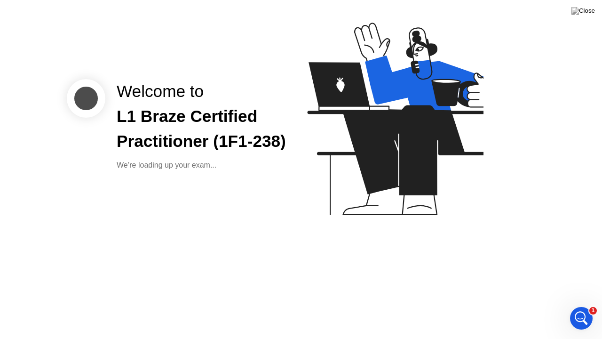
scroll to position [313, 0]
